Goal: Information Seeking & Learning: Learn about a topic

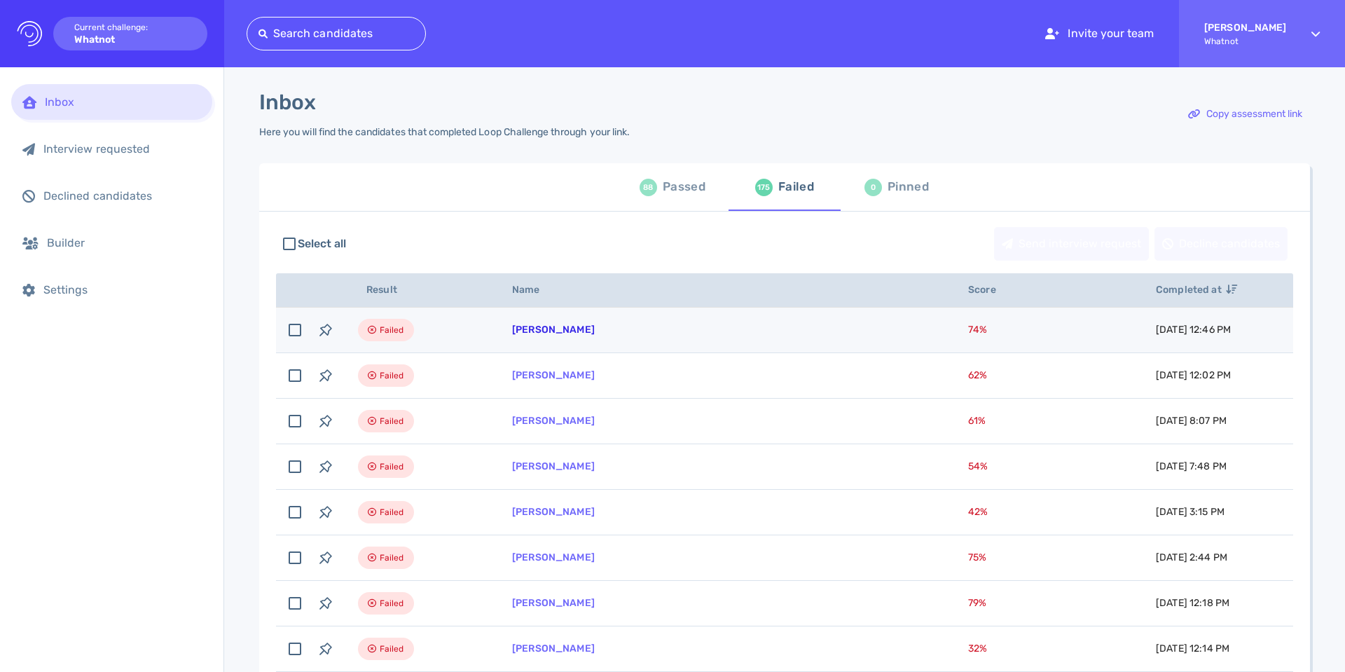
click at [524, 326] on link "[PERSON_NAME]" at bounding box center [553, 330] width 83 height 12
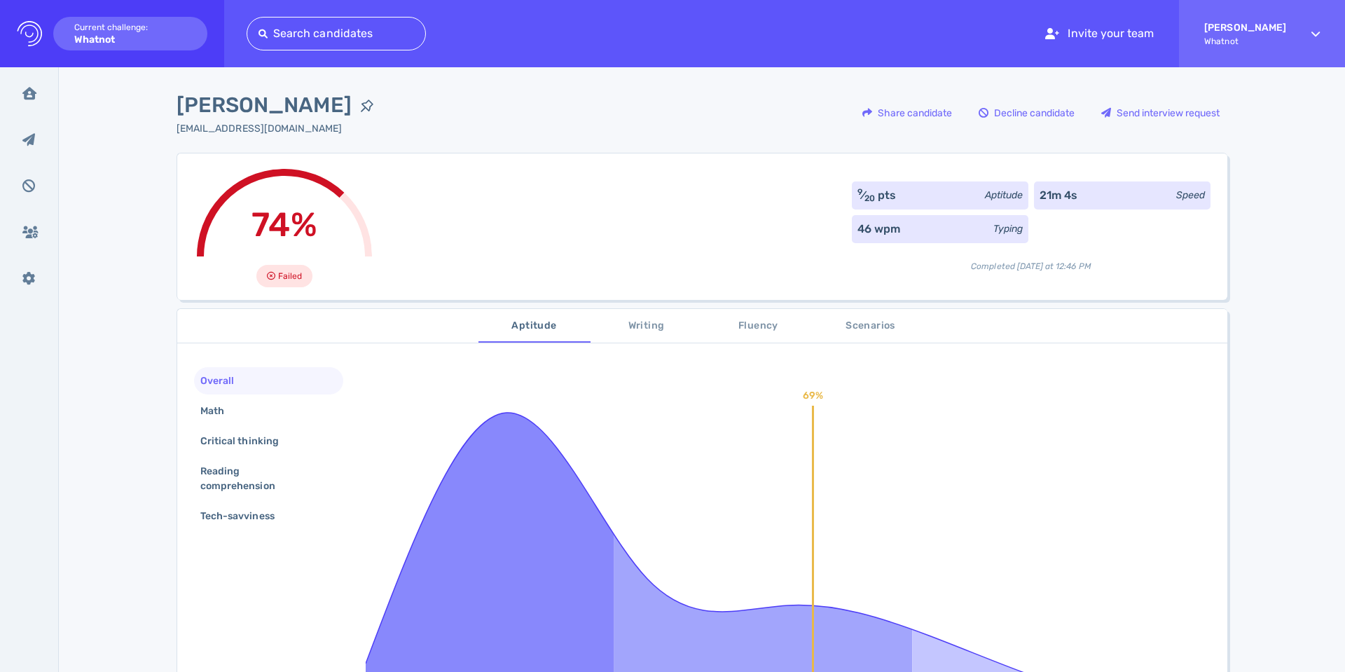
click at [749, 329] on span "Fluency" at bounding box center [758, 326] width 95 height 18
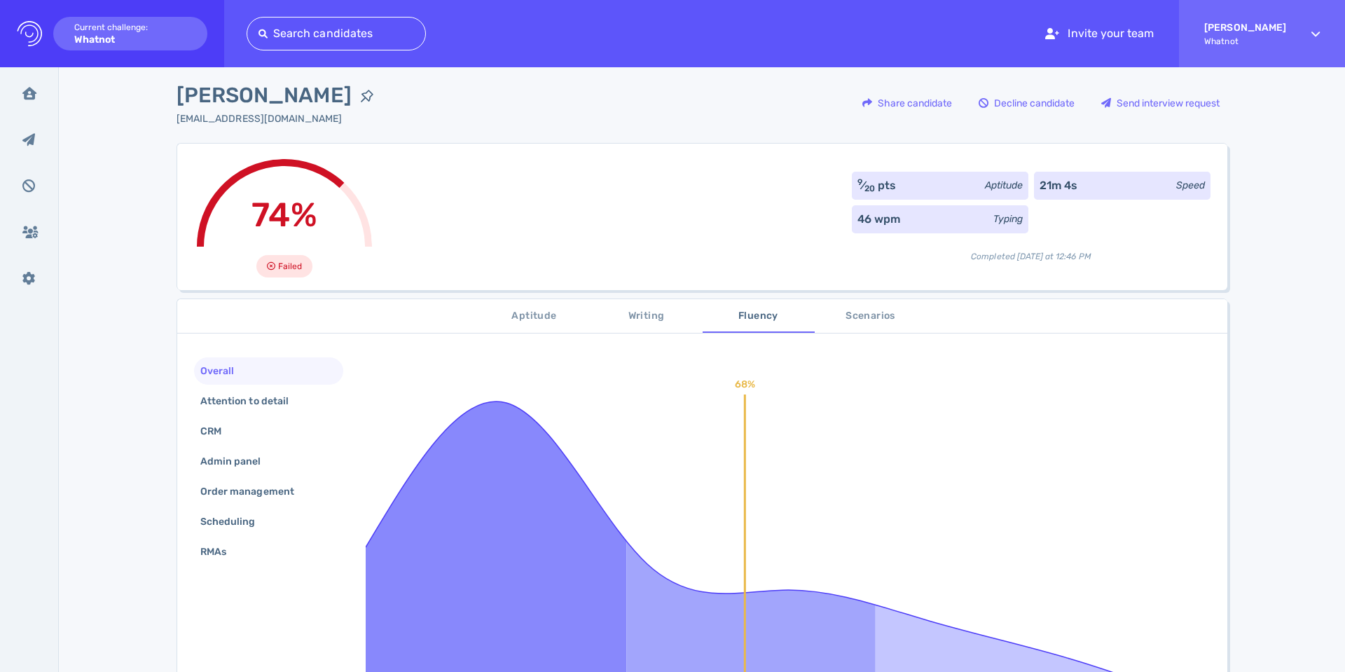
scroll to position [7, 0]
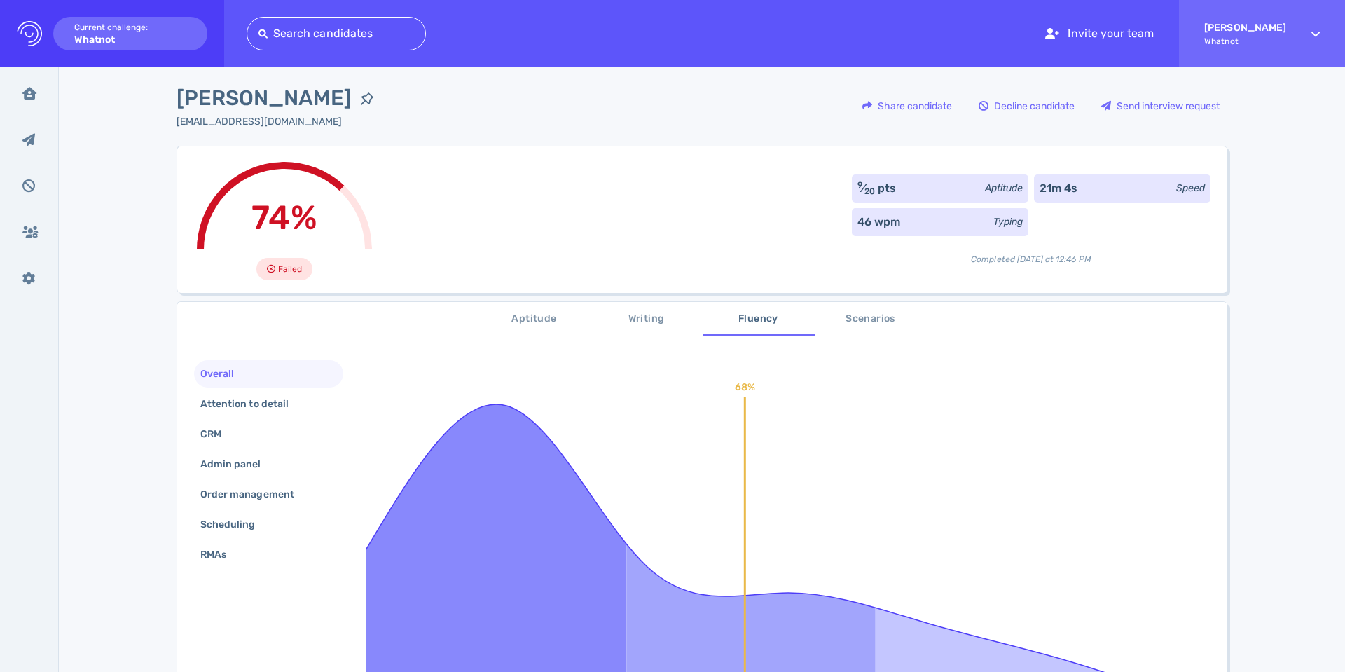
click at [521, 317] on span "Aptitude" at bounding box center [534, 319] width 95 height 18
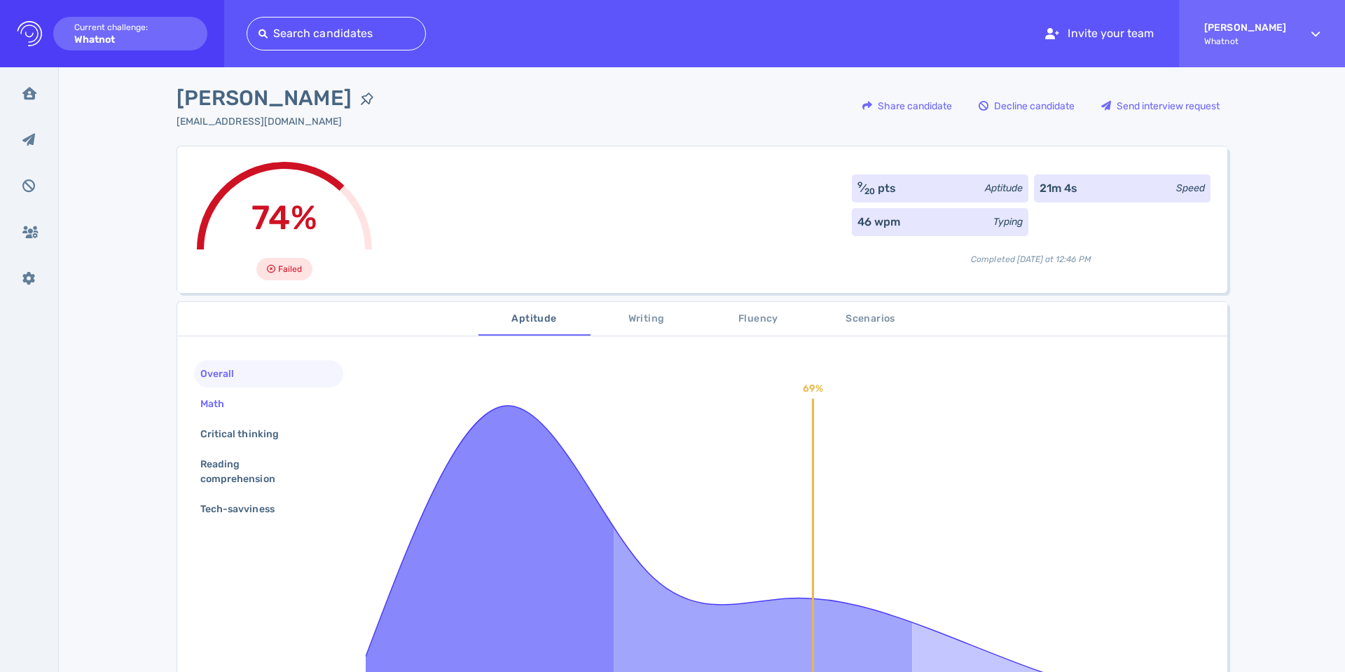
click at [224, 399] on div "Math" at bounding box center [219, 404] width 43 height 20
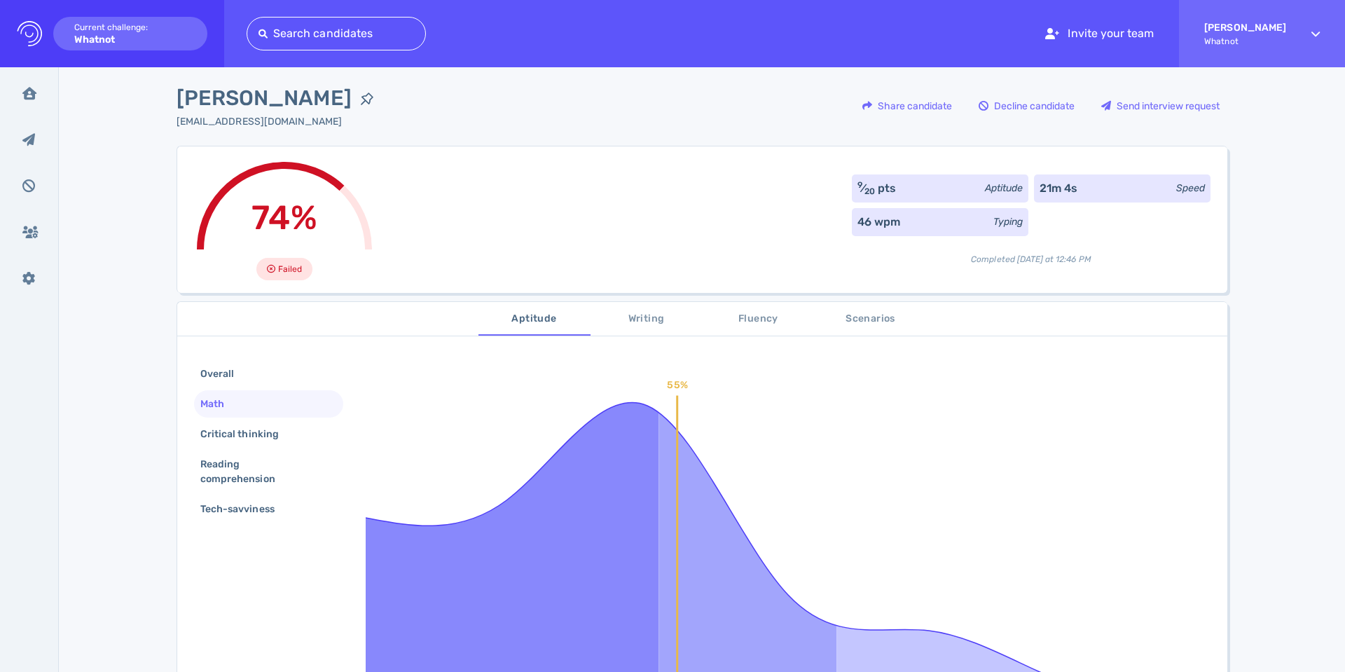
click at [224, 388] on div "Overall Math Critical thinking Reading comprehension Tech-savviness" at bounding box center [268, 442] width 149 height 165
click at [245, 364] on div "Overall" at bounding box center [224, 374] width 53 height 20
